Goal: Information Seeking & Learning: Learn about a topic

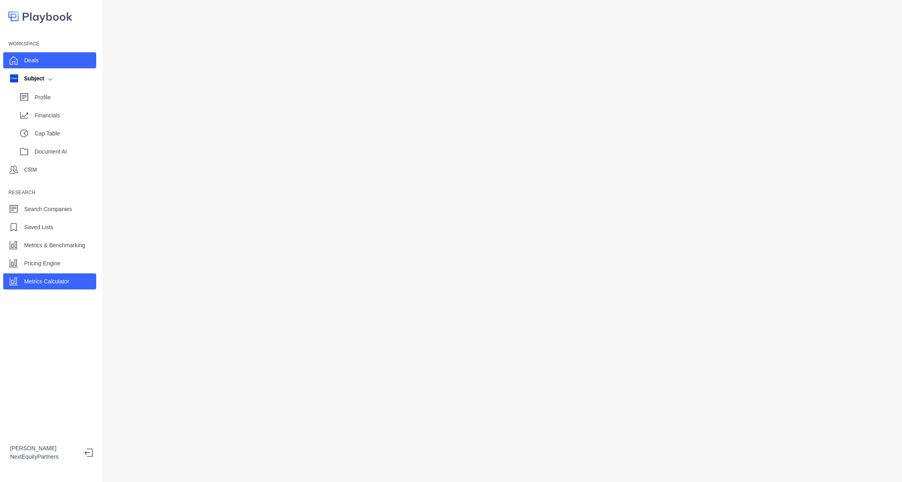
click at [48, 61] on div "Deals" at bounding box center [49, 60] width 93 height 16
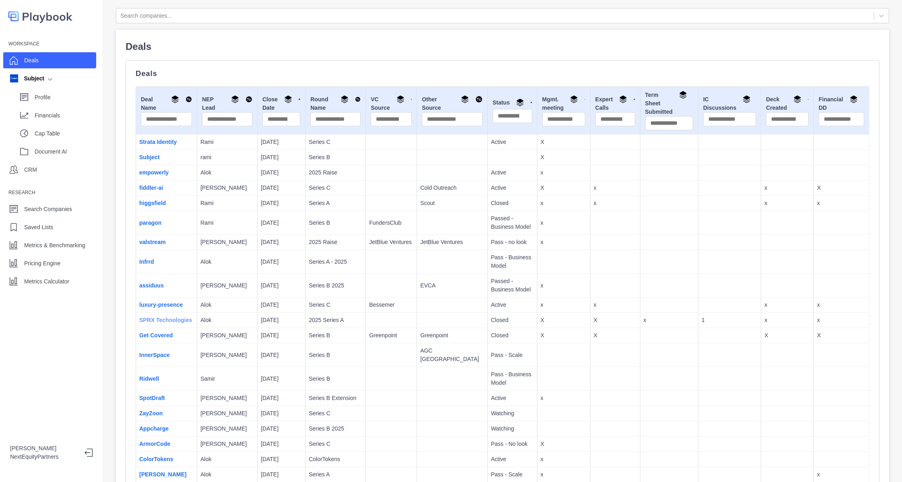
click at [149, 324] on link "SPRX Technologies" at bounding box center [165, 320] width 53 height 6
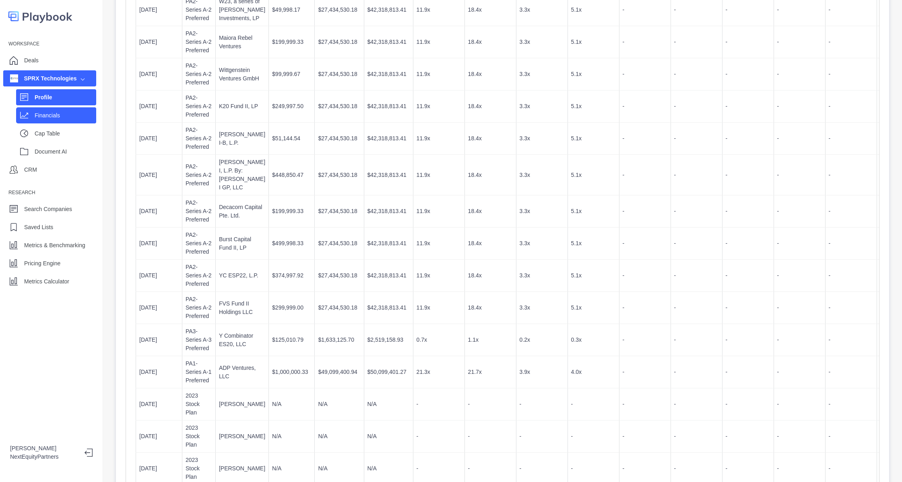
click at [56, 110] on div "Financials" at bounding box center [66, 115] width 62 height 12
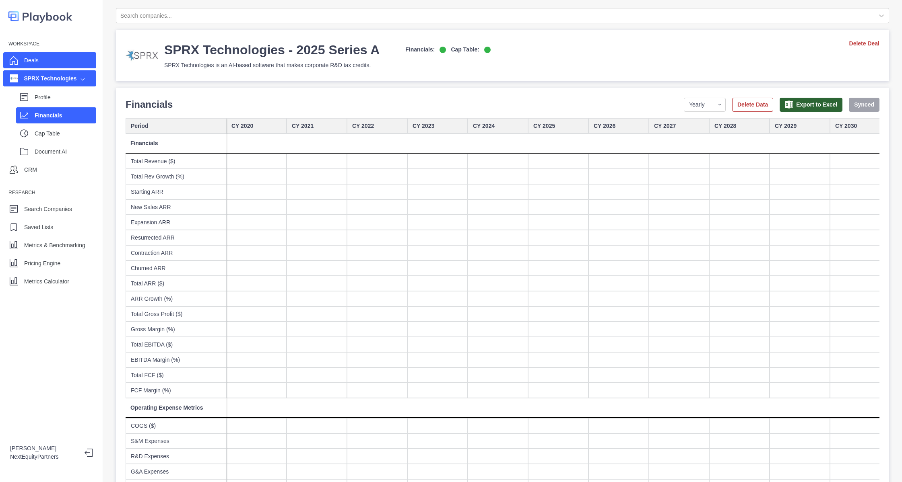
click at [54, 62] on div "Deals" at bounding box center [49, 60] width 93 height 16
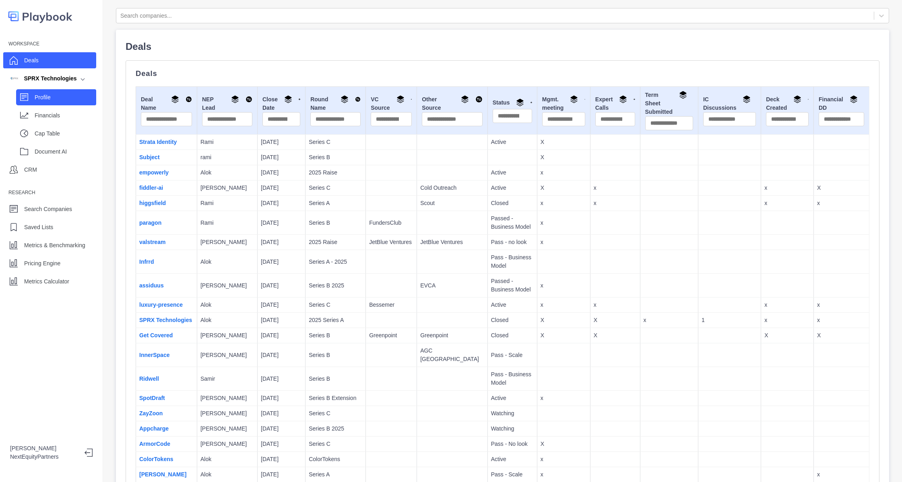
click at [60, 95] on p "Profile" at bounding box center [66, 97] width 62 height 8
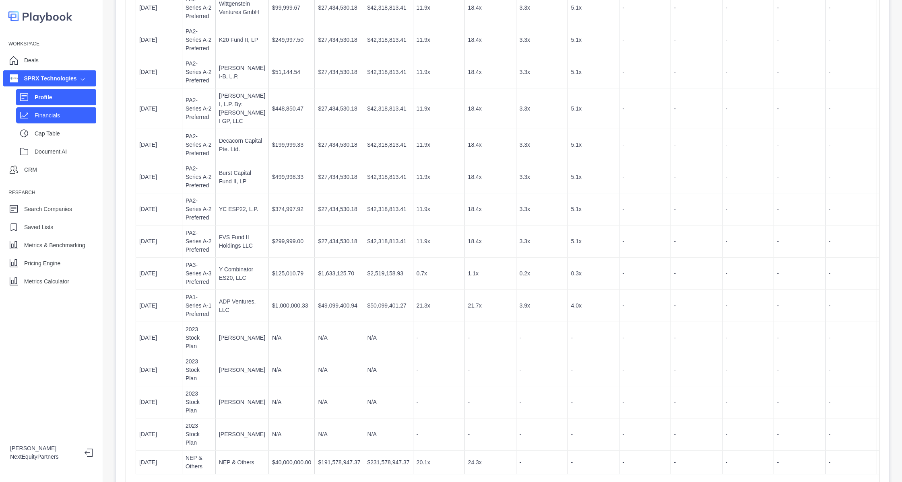
click at [64, 112] on p "Financials" at bounding box center [66, 115] width 62 height 8
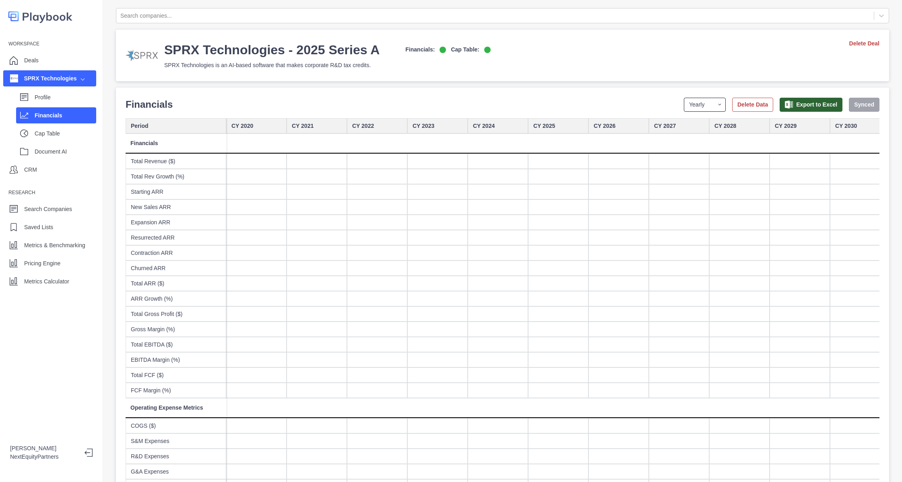
click at [684, 99] on select "Yearly Quarterly Monthly NTM LTM" at bounding box center [705, 105] width 42 height 14
select select "monthly"
click at [684, 98] on select "Yearly Quarterly Monthly NTM LTM" at bounding box center [705, 105] width 42 height 14
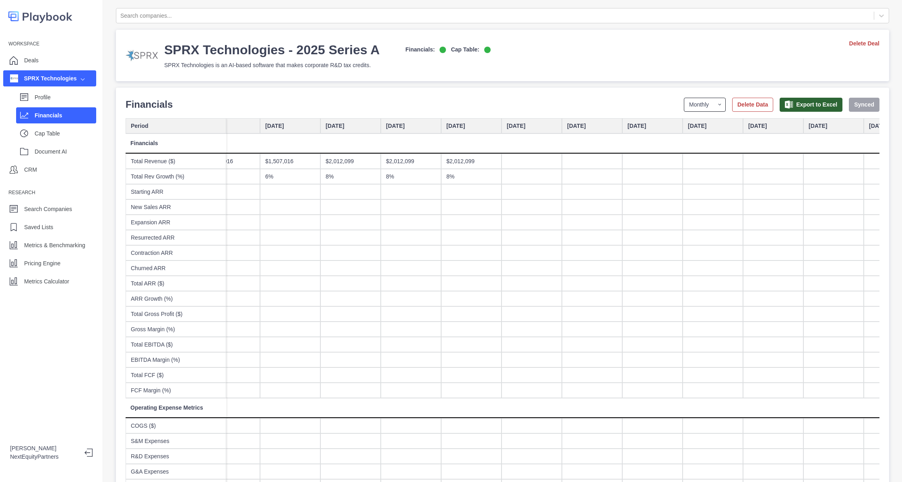
scroll to position [0, 4071]
